Goal: Navigation & Orientation: Find specific page/section

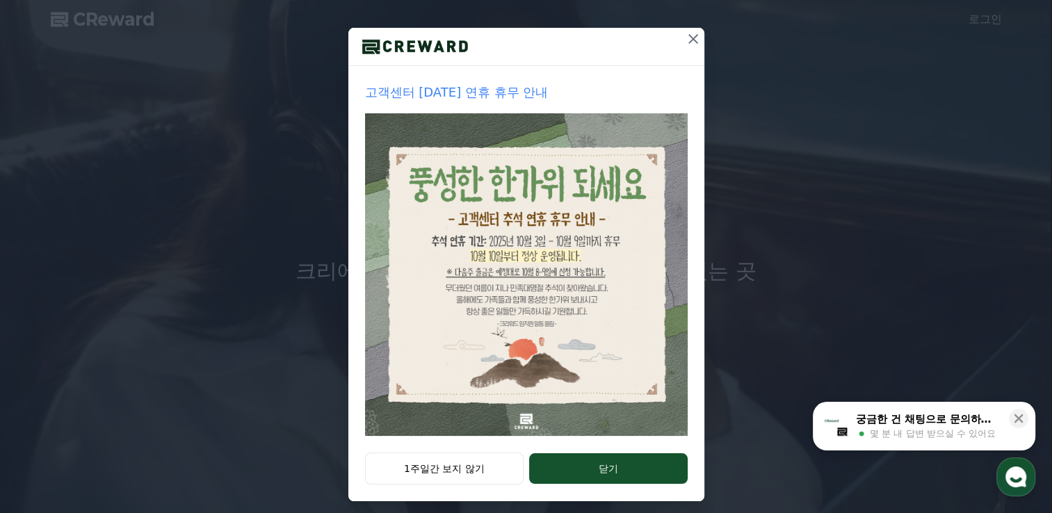
scroll to position [149, 0]
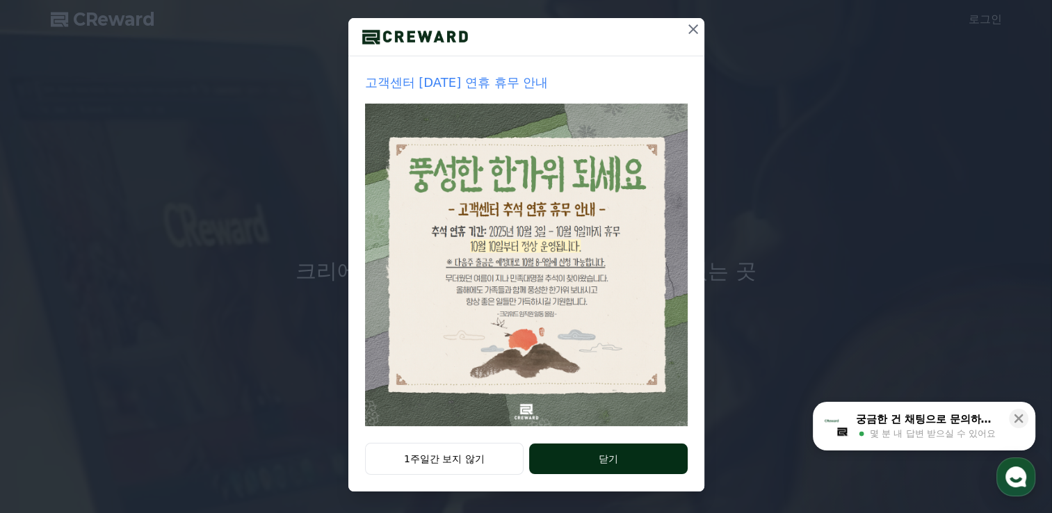
click at [587, 460] on button "닫기" at bounding box center [608, 459] width 158 height 31
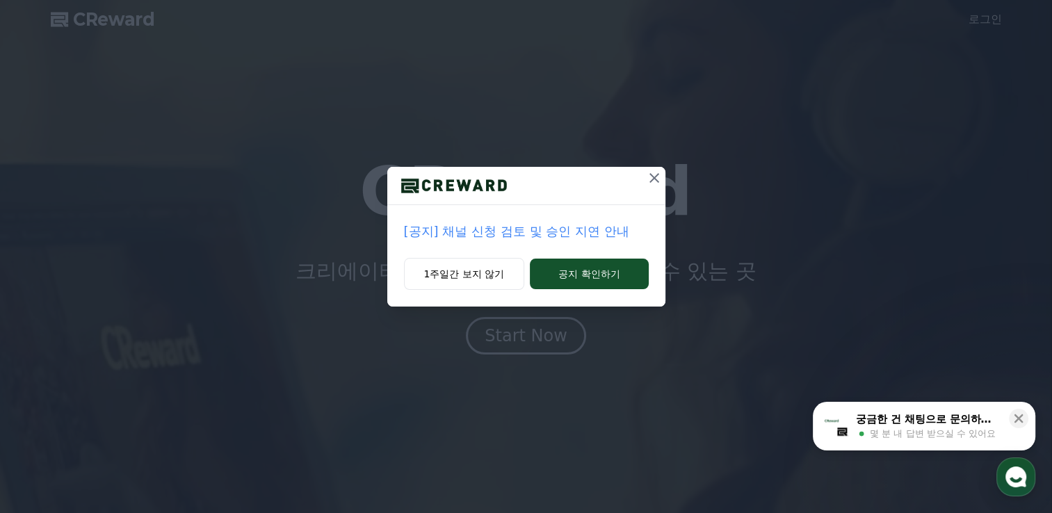
scroll to position [0, 0]
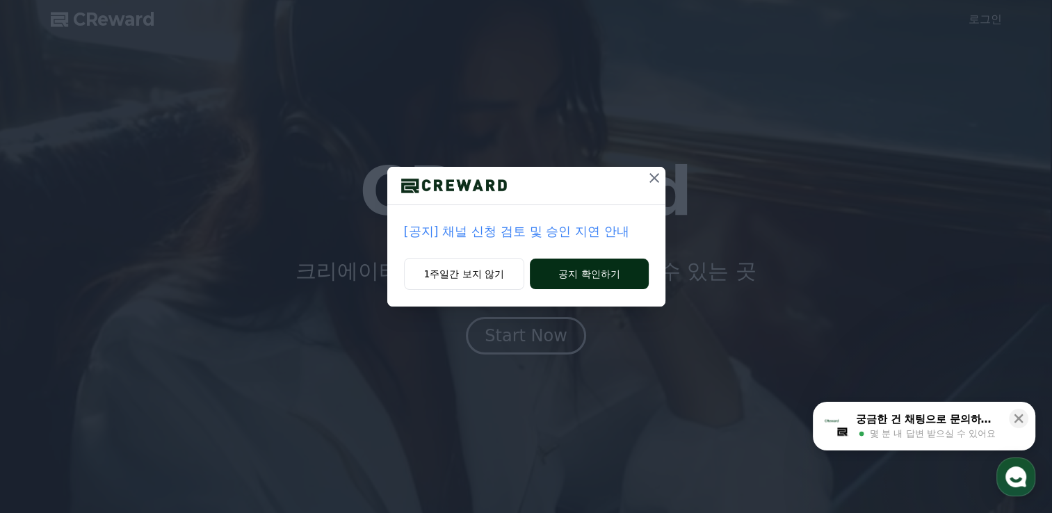
click at [620, 282] on button "공지 확인하기" at bounding box center [589, 274] width 118 height 31
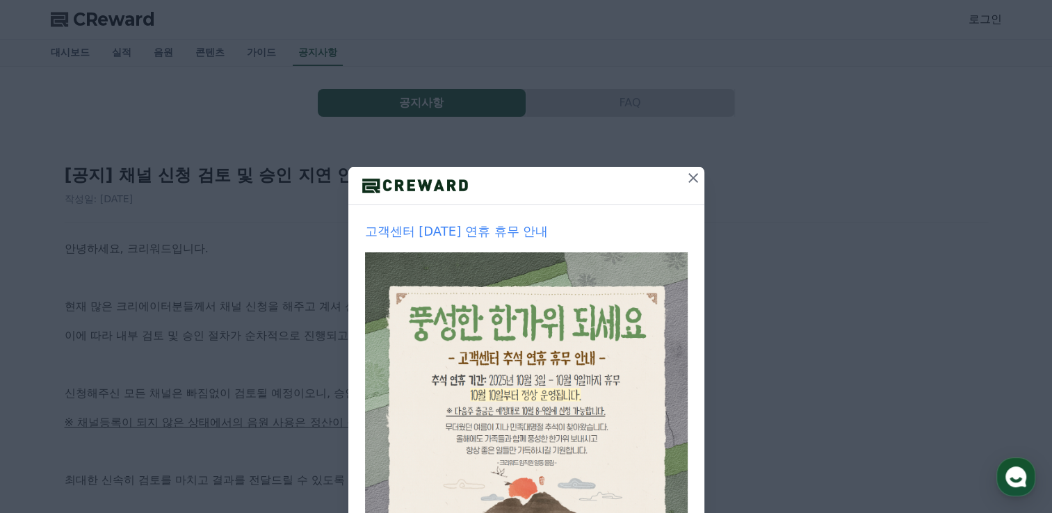
click at [689, 182] on icon at bounding box center [694, 178] width 10 height 10
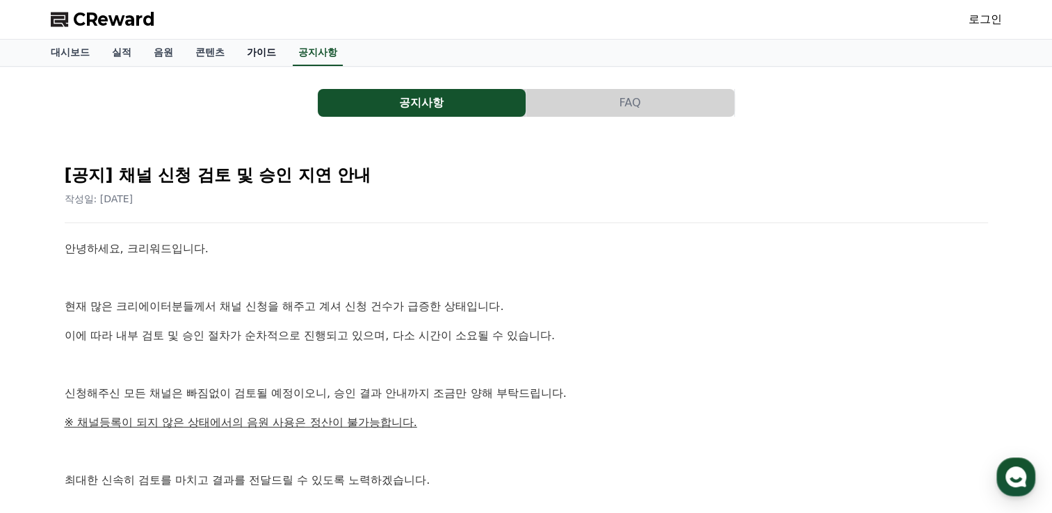
click at [239, 49] on link "가이드" at bounding box center [261, 53] width 51 height 26
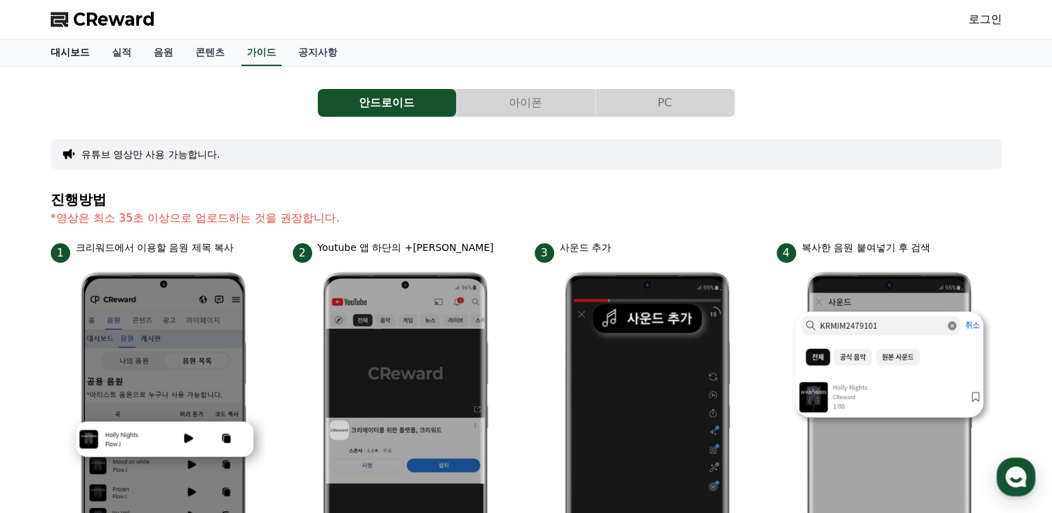
click at [58, 51] on link "대시보드" at bounding box center [70, 53] width 61 height 26
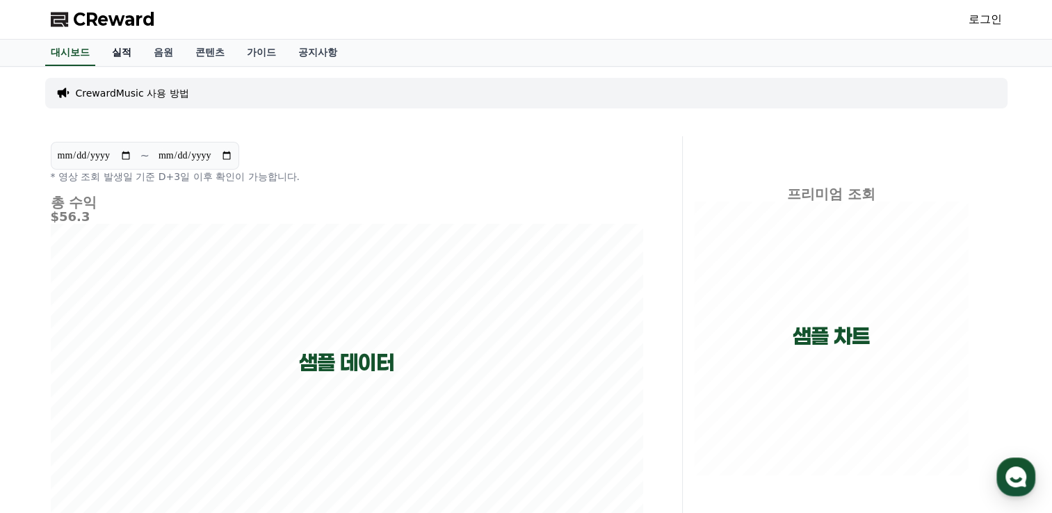
click at [125, 54] on link "실적" at bounding box center [122, 53] width 42 height 26
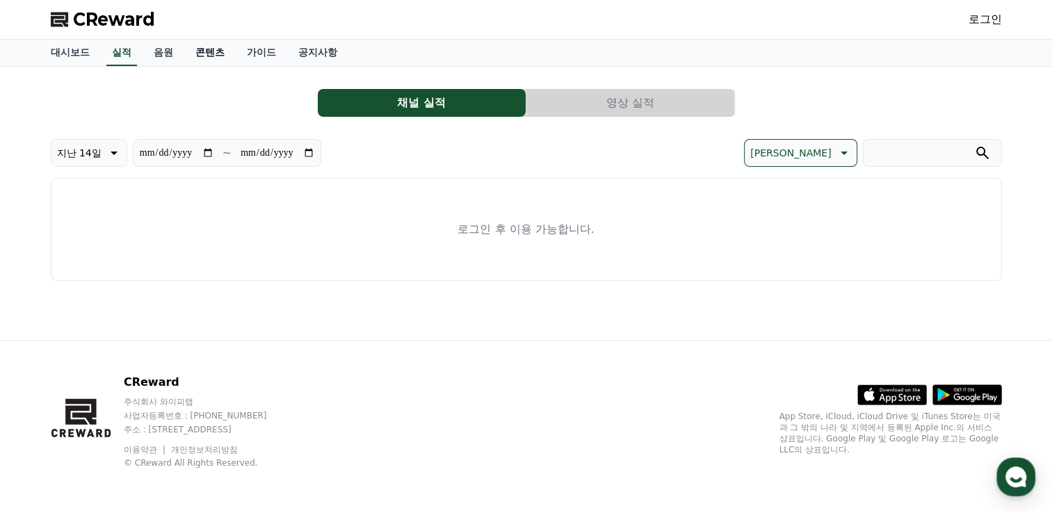
click at [193, 56] on link "콘텐츠" at bounding box center [209, 53] width 51 height 26
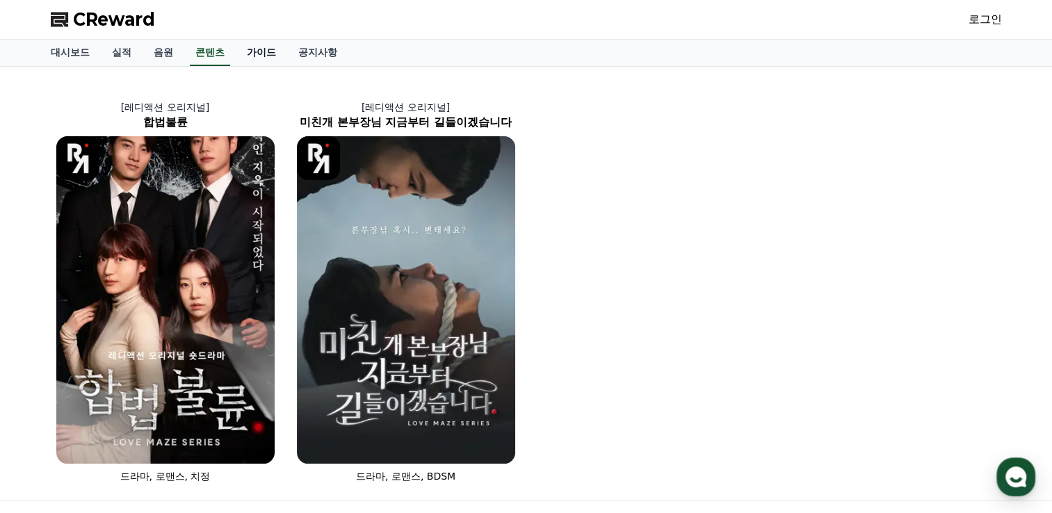
click at [254, 54] on link "가이드" at bounding box center [261, 53] width 51 height 26
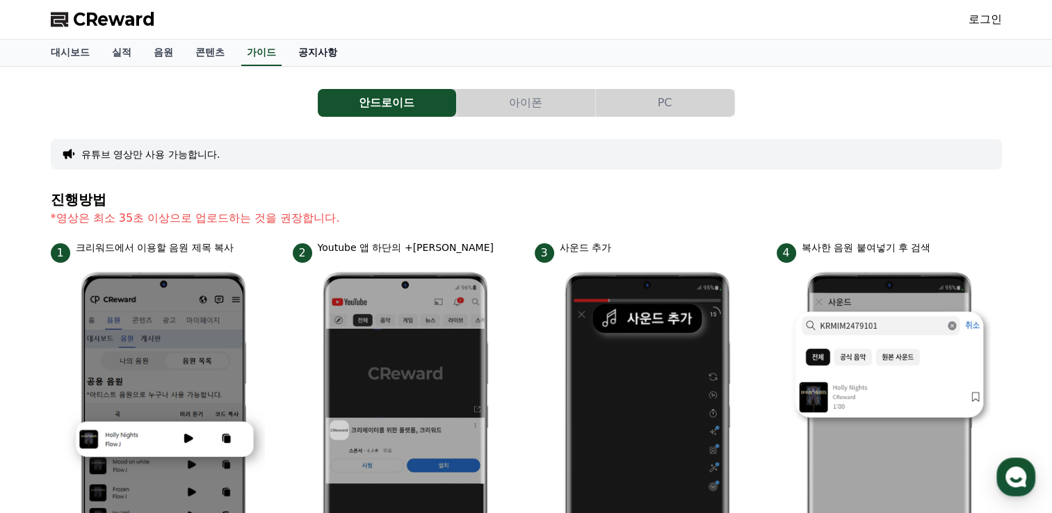
click at [314, 52] on link "공지사항" at bounding box center [317, 53] width 61 height 26
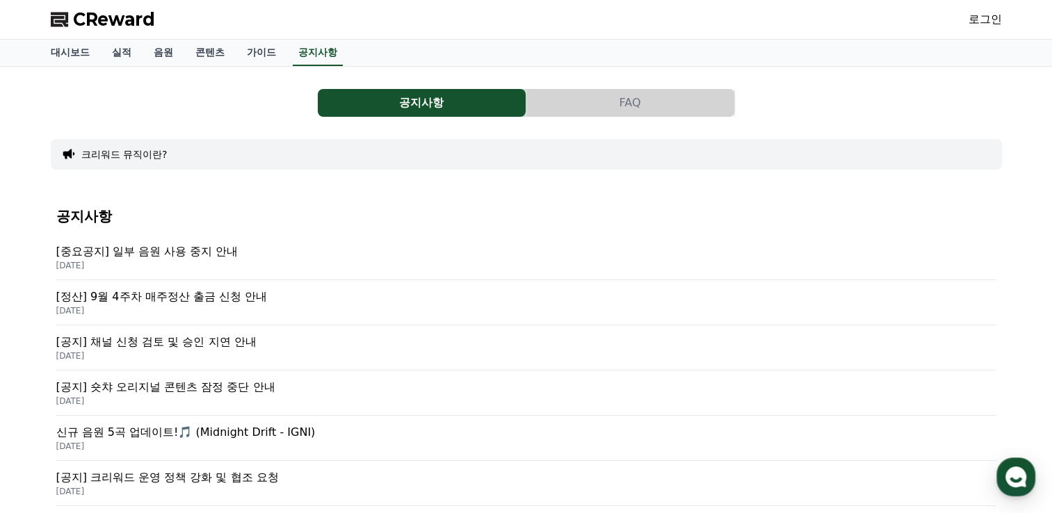
click at [217, 338] on p "[공지] 채널 신청 검토 및 승인 지연 안내" at bounding box center [526, 342] width 940 height 17
click at [986, 21] on link "로그인" at bounding box center [985, 19] width 33 height 17
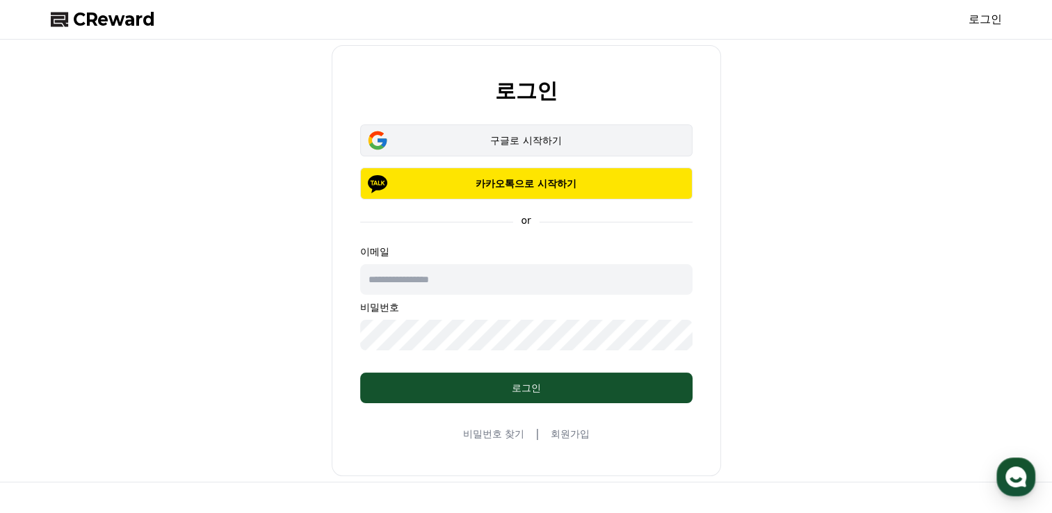
click at [520, 142] on div "구글로 시작하기" at bounding box center [526, 141] width 292 height 14
